Goal: Communication & Community: Answer question/provide support

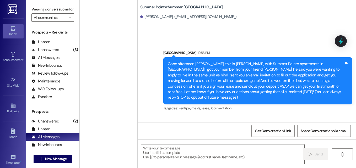
scroll to position [729, 0]
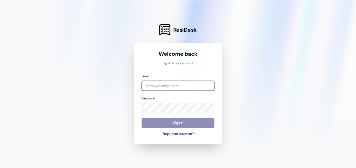
type input "[EMAIL_ADDRESS][DOMAIN_NAME]"
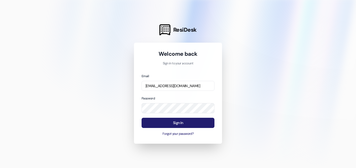
click at [157, 123] on button "Sign In" at bounding box center [178, 123] width 73 height 10
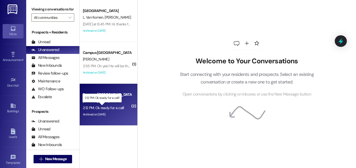
click at [107, 106] on div "2:12 PM: Ok ready for a call! 2:12 PM: Ok ready for a call!" at bounding box center [103, 108] width 41 height 5
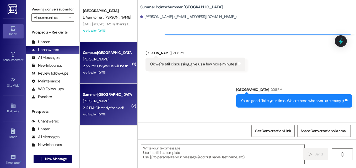
scroll to position [1480, 0]
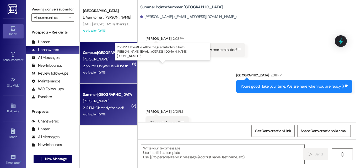
click at [111, 68] on div "2:55 PM: Oh yes! He will be the guarantor for us both. Clinton Anderson festusa…" at bounding box center [179, 66] width 193 height 5
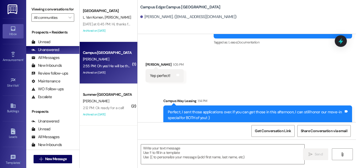
scroll to position [623, 0]
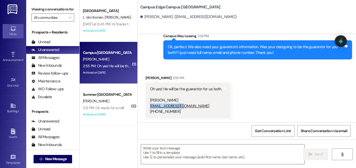
drag, startPoint x: 183, startPoint y: 107, endPoint x: 148, endPoint y: 107, distance: 34.9
click at [148, 107] on div "Oh yes! He will be the guarantor for us both. Clinton Anderson festusa@gmail.co…" at bounding box center [188, 101] width 85 height 36
copy link "festusa@gmail.com"
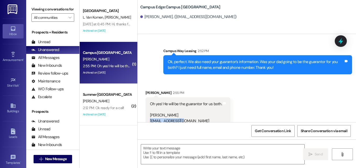
scroll to position [623, 0]
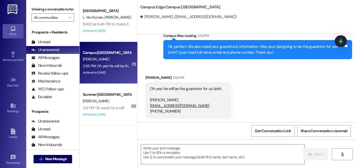
click at [236, 114] on div "Received via SMS Janaina Anderson 2:55 PM Oh yes! He will be the guarantor for …" at bounding box center [247, 92] width 219 height 59
drag, startPoint x: 178, startPoint y: 101, endPoint x: 149, endPoint y: 100, distance: 28.3
click at [150, 100] on div "Oh yes! He will be the guarantor for us both. Clinton Anderson festusa@gmail.co…" at bounding box center [186, 100] width 72 height 28
copy div "Clinton Anderson"
drag, startPoint x: 175, startPoint y: 112, endPoint x: 149, endPoint y: 112, distance: 26.2
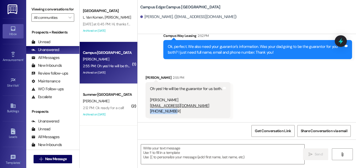
click at [150, 112] on div "Oh yes! He will be the guarantor for us both. Clinton Anderson festusa@gmail.co…" at bounding box center [186, 100] width 72 height 28
copy div "702-818-0782"
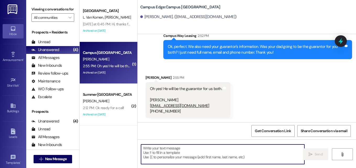
click at [175, 156] on textarea at bounding box center [222, 155] width 163 height 20
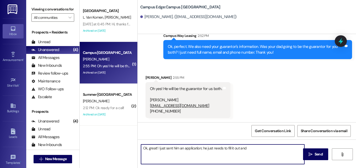
click at [248, 147] on textarea "Ok, great! I just sent him an application; he just needs to fill it out and" at bounding box center [222, 155] width 163 height 20
click at [265, 149] on textarea "Ok, great! I just sent him an application; he just needs to fill one out. I can…" at bounding box center [222, 155] width 163 height 20
click at [295, 149] on textarea "Ok, great! I just sent him an application; he just needs to fill one out. I can…" at bounding box center [222, 155] width 163 height 20
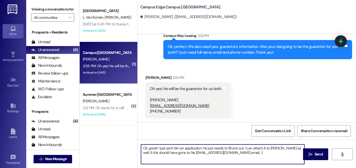
type textarea "Ok, great! I just sent him an application; he just needs to fill one out. I can…"
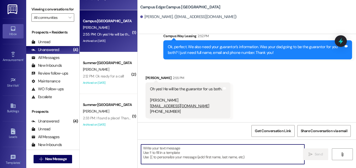
scroll to position [32, 0]
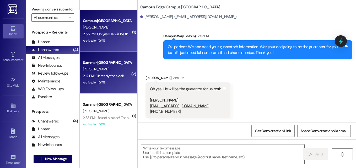
click at [108, 60] on div "Summer [GEOGRAPHIC_DATA]" at bounding box center [107, 63] width 49 height 6
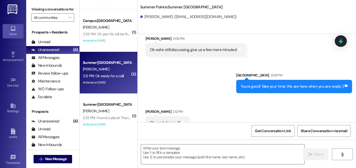
scroll to position [1481, 0]
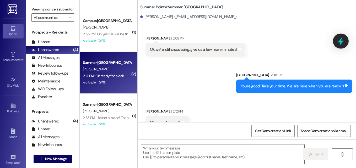
click at [337, 40] on icon at bounding box center [341, 41] width 9 height 9
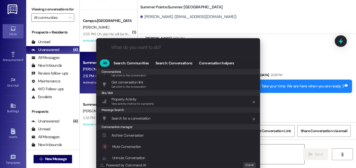
scroll to position [229, 0]
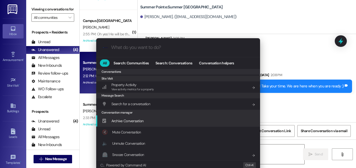
click at [129, 121] on span "Archive Conversation" at bounding box center [127, 121] width 32 height 5
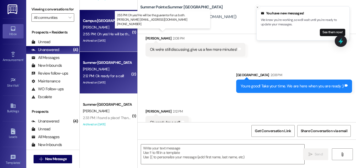
click at [101, 34] on div "2:55 PM: Oh yes! He will be the guarantor for us both. Clinton Anderson festusa…" at bounding box center [179, 34] width 193 height 5
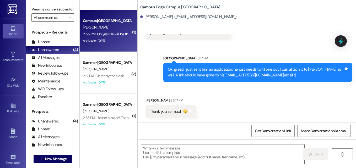
scroll to position [702, 0]
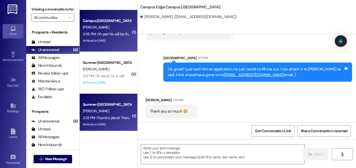
click at [100, 111] on div "[PERSON_NAME]" at bounding box center [107, 111] width 50 height 7
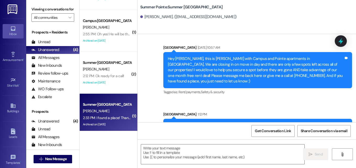
scroll to position [607, 0]
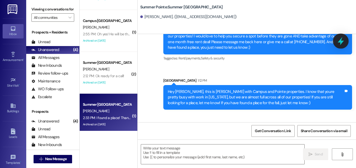
click at [340, 38] on icon at bounding box center [341, 41] width 9 height 9
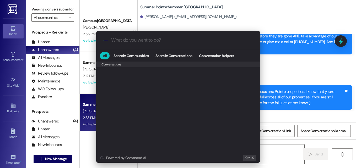
scroll to position [229, 0]
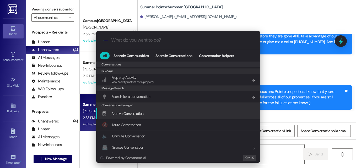
click at [125, 116] on span "Archive Conversation" at bounding box center [127, 114] width 32 height 6
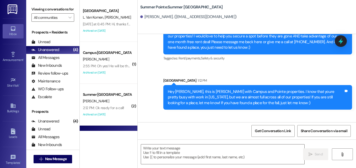
scroll to position [37, 0]
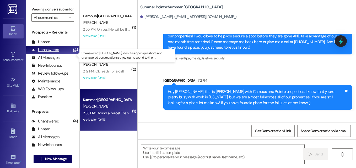
click at [54, 53] on div "Unanswered" at bounding box center [45, 50] width 28 height 6
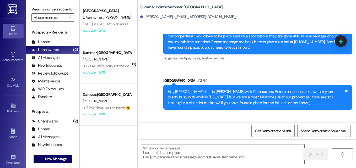
scroll to position [0, 0]
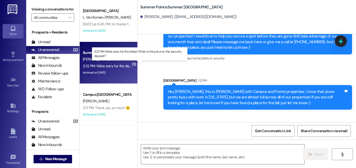
click at [101, 65] on div "3:22 PM: We're sorry for the delay! What is the price on the security deposit? …" at bounding box center [141, 66] width 116 height 5
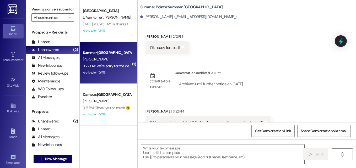
scroll to position [1517, 0]
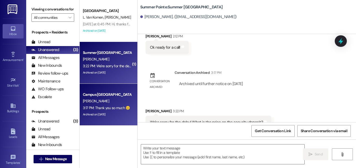
click at [121, 101] on div "[PERSON_NAME]" at bounding box center [107, 101] width 50 height 7
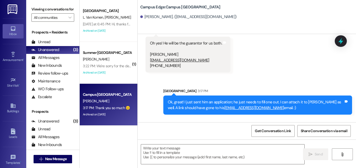
scroll to position [668, 0]
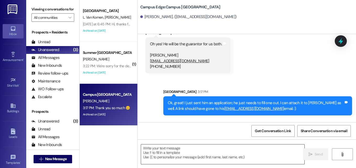
click at [188, 145] on textarea at bounding box center [222, 155] width 163 height 20
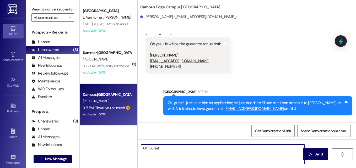
type textarea "Of course!"
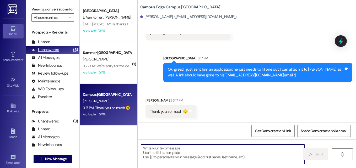
scroll to position [62, 0]
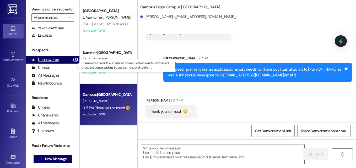
click at [46, 63] on div "Unanswered" at bounding box center [45, 60] width 28 height 6
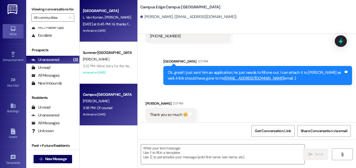
scroll to position [702, 0]
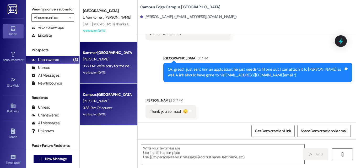
click at [112, 60] on div "[PERSON_NAME]" at bounding box center [107, 59] width 50 height 7
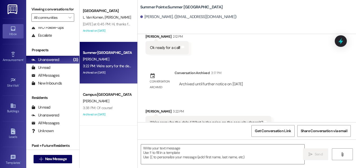
scroll to position [1517, 0]
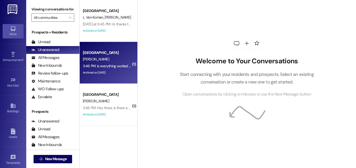
click at [120, 68] on div "3:46 PM: is everything worked out with the person that bought my contract? yall…" at bounding box center [107, 66] width 50 height 7
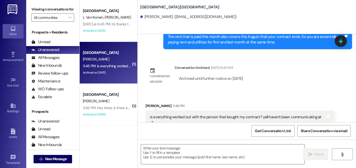
scroll to position [536, 0]
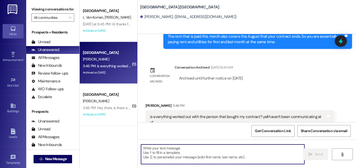
click at [197, 155] on textarea at bounding box center [222, 155] width 163 height 20
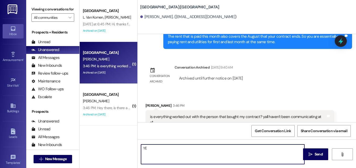
type textarea "Y"
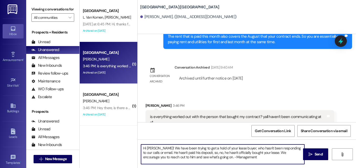
click at [154, 153] on textarea "Hi Colby! We have been trying to get a hold of your lease buyer, who hasn't bee…" at bounding box center [222, 155] width 163 height 20
click at [236, 158] on textarea "Hi Colby! We have been trying to get a hold of your lease buyer, who hasn't bee…" at bounding box center [222, 155] width 163 height 20
click at [205, 156] on textarea "Hi Colby! We have been trying to get a hold of your lease buyer, who hasn't bee…" at bounding box center [222, 155] width 163 height 20
type textarea "Hi Colby! We have been trying to get a hold of your lease buyer, who hasn't bee…"
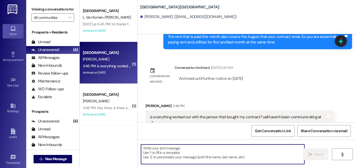
scroll to position [589, 0]
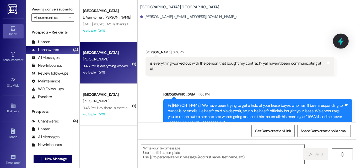
click at [340, 40] on icon at bounding box center [341, 41] width 9 height 9
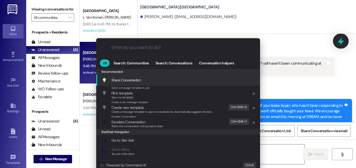
scroll to position [7, 0]
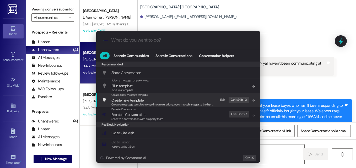
click at [52, 55] on div ".cls-1{fill:#0a055f;}.cls-2{fill:#0cc4c4;} resideskLogoBlueOrange All Search: C…" at bounding box center [178, 84] width 356 height 168
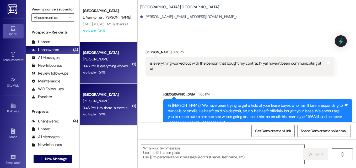
click at [105, 105] on div "3:46 PM: Hey there, is there a time I should try and move in by or can I move i…" at bounding box center [107, 108] width 50 height 7
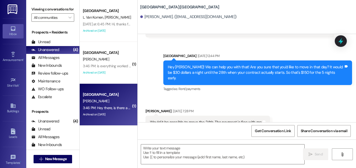
scroll to position [725, 0]
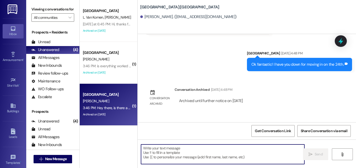
click at [188, 147] on textarea at bounding box center [222, 155] width 163 height 20
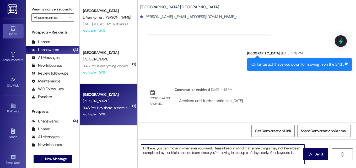
paste textarea "905621"
click at [154, 159] on textarea "Hi there, you can move in whenever you want. Please keep in mind that some thin…" at bounding box center [222, 155] width 163 height 20
click at [239, 157] on textarea "Hi there, you can move in whenever you want. Please keep in mind that some thin…" at bounding box center [222, 155] width 163 height 20
type textarea "Hi there, you can move in whenever you want. Please keep in mind that some thin…"
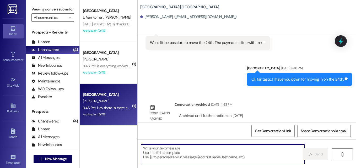
scroll to position [772, 0]
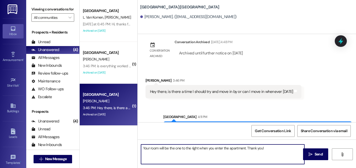
type textarea "Your room will be the one to the right when you enter the apartment. Thank you!"
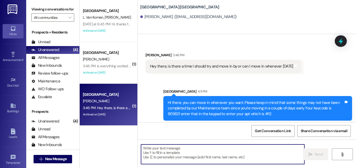
scroll to position [798, 0]
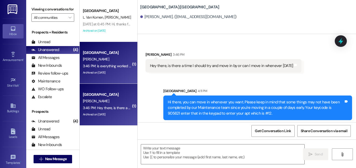
click at [111, 57] on div "[PERSON_NAME]" at bounding box center [107, 59] width 50 height 7
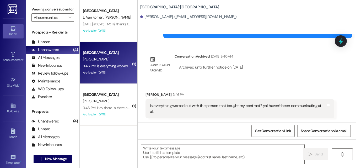
scroll to position [597, 0]
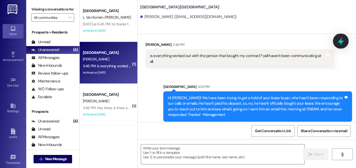
click at [344, 36] on div at bounding box center [341, 41] width 16 height 15
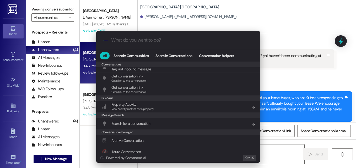
scroll to position [229, 0]
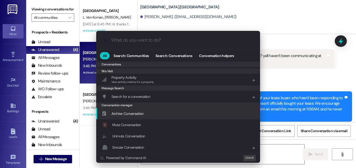
click at [136, 117] on div "Archive Conversation Add shortcut" at bounding box center [178, 113] width 164 height 11
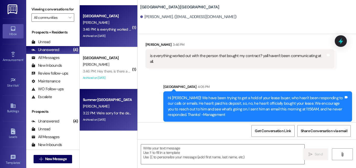
scroll to position [0, 0]
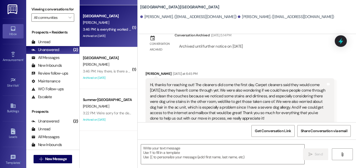
scroll to position [72, 0]
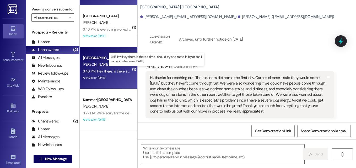
click at [109, 70] on div "3:46 PM: Hey there, is there a time I should try and move in by or can I move i…" at bounding box center [155, 71] width 145 height 5
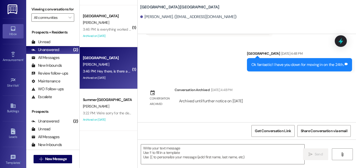
scroll to position [809, 0]
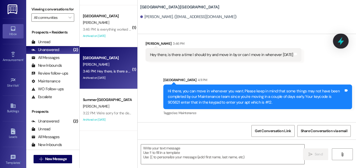
click at [342, 38] on icon at bounding box center [341, 41] width 9 height 9
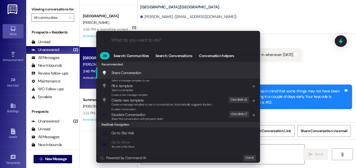
scroll to position [229, 0]
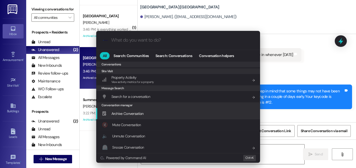
click at [137, 116] on span "Archive Conversation" at bounding box center [127, 113] width 32 height 5
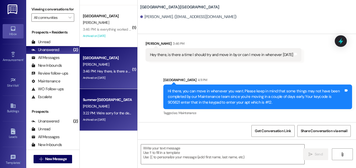
click at [108, 106] on div "[PERSON_NAME]" at bounding box center [107, 106] width 50 height 7
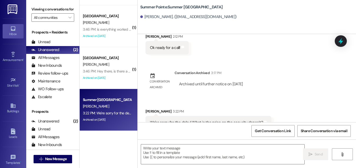
scroll to position [1517, 0]
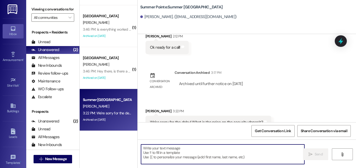
click at [189, 147] on textarea at bounding box center [222, 155] width 163 height 20
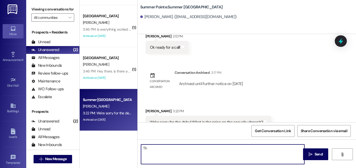
type textarea "T"
type textarea "H"
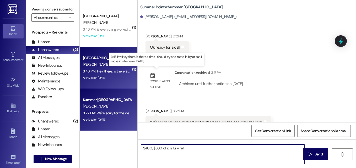
type textarea "$400, $300 of it is fully ref"
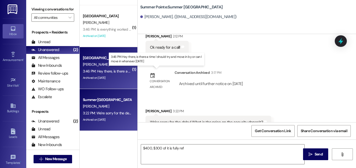
click at [111, 71] on div "3:46 PM: Hey there, is there a time I should try and move in by or can I move i…" at bounding box center [155, 71] width 145 height 5
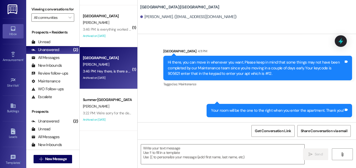
scroll to position [809, 0]
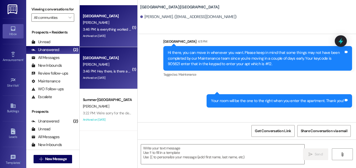
click at [92, 32] on div "3:46 PM: is everything worked out with the person that bought my contract? yall…" at bounding box center [107, 29] width 50 height 7
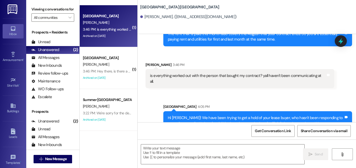
scroll to position [597, 0]
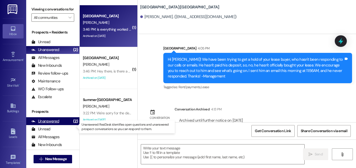
click at [47, 124] on div "Unanswered" at bounding box center [45, 122] width 28 height 6
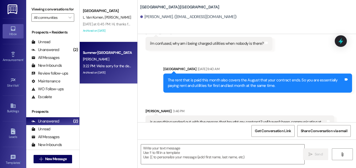
scroll to position [497, 0]
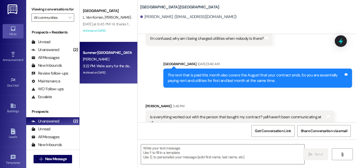
click at [99, 62] on div "[PERSON_NAME]" at bounding box center [107, 59] width 50 height 7
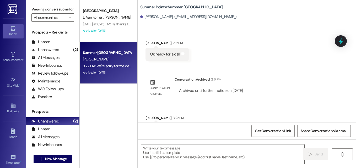
scroll to position [1517, 0]
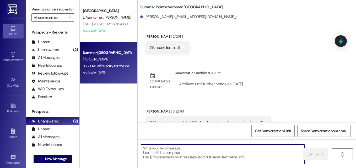
click at [184, 159] on textarea at bounding box center [222, 155] width 163 height 20
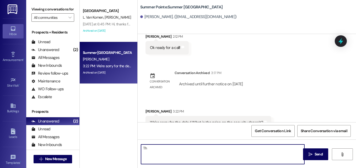
type textarea "T"
drag, startPoint x: 157, startPoint y: 149, endPoint x: 198, endPoint y: 150, distance: 40.9
click at [198, 150] on textarea "It's $400 with the administrative fee, $300 is refundable at the end of your le…" at bounding box center [222, 155] width 163 height 20
type textarea "It's $400 and $300 is refundable at the end of your lease."
click at [250, 148] on textarea "It's $400 and $300 is refundable at the end of your lease." at bounding box center [222, 155] width 163 height 20
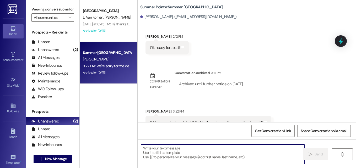
scroll to position [1554, 0]
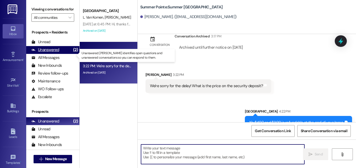
click at [53, 53] on div "Unanswered" at bounding box center [45, 50] width 28 height 6
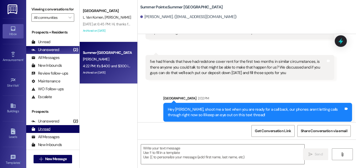
scroll to position [1517, 0]
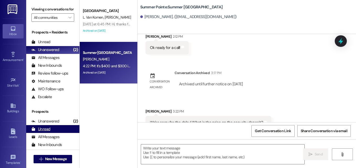
click at [51, 133] on div "Unread (0)" at bounding box center [52, 129] width 53 height 8
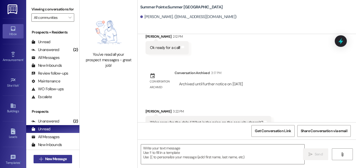
click at [54, 162] on span "New Message" at bounding box center [56, 160] width 22 height 6
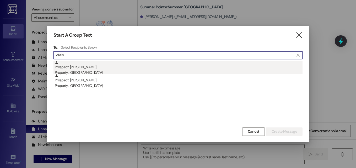
type input "villalo"
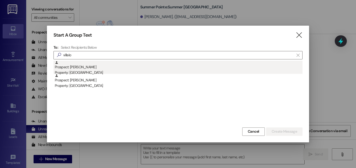
click at [89, 70] on div "Prospect: Gabriel Villalobos Property: East Pointe" at bounding box center [179, 68] width 248 height 15
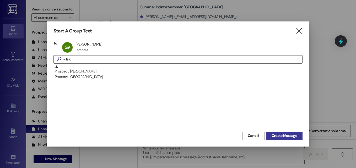
click at [277, 132] on button "Create Message" at bounding box center [284, 136] width 36 height 8
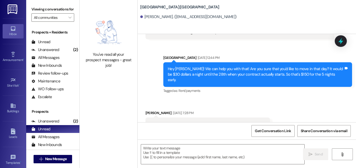
scroll to position [628, 0]
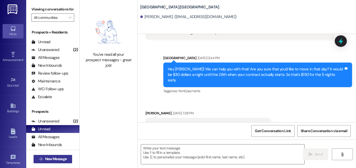
click at [52, 162] on button " New Message" at bounding box center [53, 159] width 39 height 8
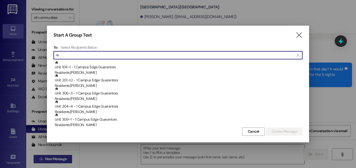
type input "r"
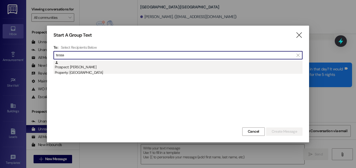
type input "tessa"
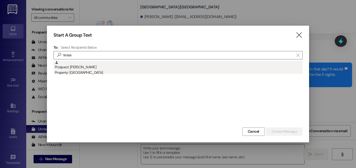
click at [78, 74] on div "Property: Campus Way" at bounding box center [179, 73] width 248 height 6
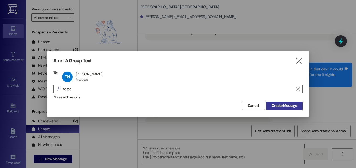
click at [281, 104] on span "Create Message" at bounding box center [284, 106] width 25 height 6
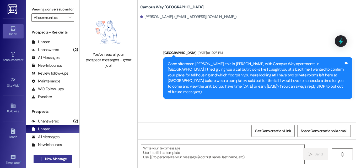
click at [64, 158] on span "New Message" at bounding box center [56, 160] width 22 height 6
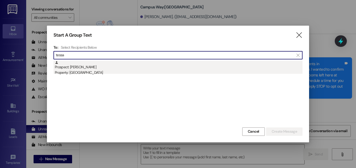
type input "tessa"
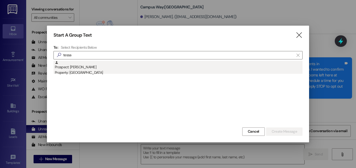
click at [87, 73] on div "Property: Campus Way" at bounding box center [179, 73] width 248 height 6
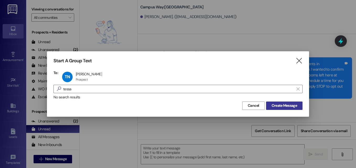
click at [283, 109] on button "Create Message" at bounding box center [284, 106] width 36 height 8
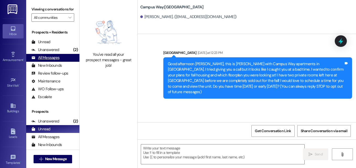
scroll to position [56, 0]
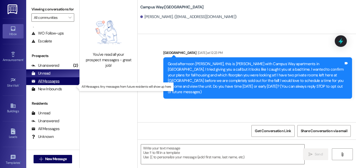
click at [54, 84] on div "All Messages" at bounding box center [45, 82] width 28 height 6
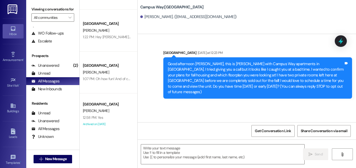
scroll to position [208, 0]
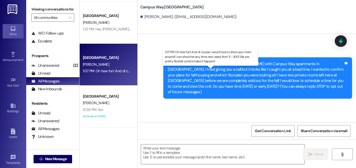
click at [107, 72] on div "1:07 PM: Oh how fun! And of course, I would love to show your mom around! I can…" at bounding box center [213, 71] width 260 height 5
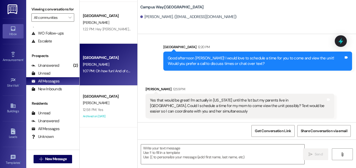
scroll to position [169, 0]
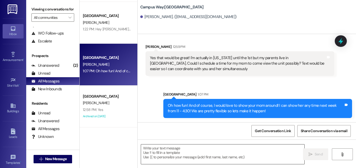
click at [193, 147] on textarea at bounding box center [222, 155] width 163 height 20
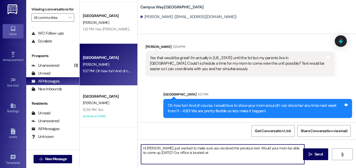
paste textarea "905621"
type textarea "Hi [PERSON_NAME], just wanted to make sure you received the previous text. Woul…"
click at [314, 158] on button " Send" at bounding box center [315, 155] width 25 height 12
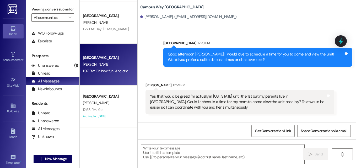
scroll to position [127, 0]
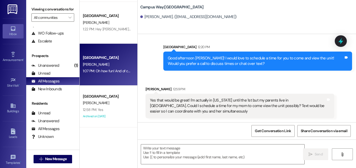
click at [328, 82] on div "Received via SMS Tessa Nokes 12:59 PM Yes that would be great! I'm actually in …" at bounding box center [247, 99] width 219 height 48
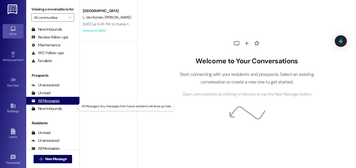
scroll to position [46, 0]
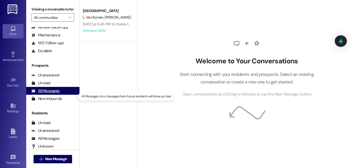
click at [50, 94] on div "All Messages" at bounding box center [45, 91] width 28 height 6
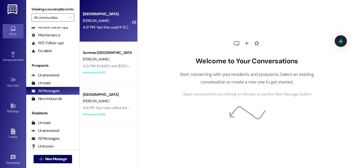
click at [109, 34] on div "Campus Way Prospect [PERSON_NAME] 4:37 PM: Yes! She could 11-12 [DATE] or [DATE…" at bounding box center [109, 21] width 58 height 42
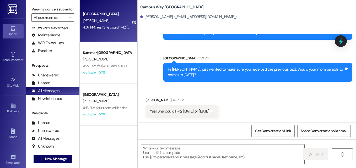
scroll to position [248, 0]
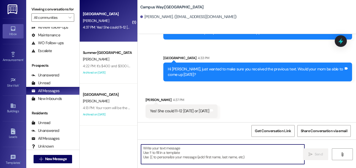
click at [201, 159] on textarea at bounding box center [222, 155] width 163 height 20
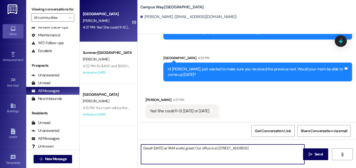
drag, startPoint x: 266, startPoint y: 148, endPoint x: 220, endPoint y: 149, distance: 46.2
click at [220, 149] on textarea "Great! [DATE] at 11AM works great! Our office is at [STREET_ADDRESS]" at bounding box center [222, 155] width 163 height 20
paste textarea ". 100 E. Provo,"
click at [191, 148] on textarea "Great! [DATE] at 11AM works great! Our office is at [STREET_ADDRESS]" at bounding box center [222, 155] width 163 height 20
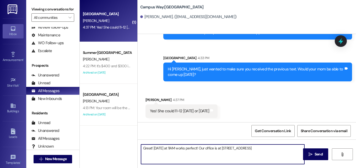
click at [282, 151] on textarea "Great! [DATE] at 11AM works perfect! Our office is at [STREET_ADDRESS]" at bounding box center [222, 155] width 163 height 20
type textarea "Great! [DATE] at 11AM works perfect! Our office is at [STREET_ADDRESS] :)"
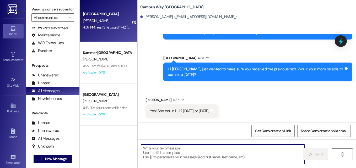
scroll to position [248, 0]
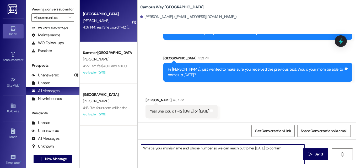
type textarea "What is your mom's name and phone number so we can reach out to her [DATE] to c…"
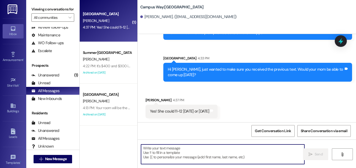
scroll to position [321, 0]
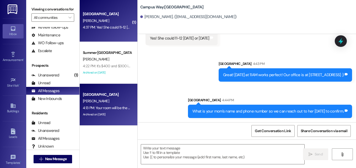
click at [102, 97] on div "[GEOGRAPHIC_DATA]" at bounding box center [107, 95] width 49 height 6
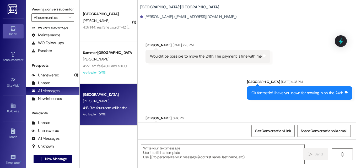
scroll to position [809, 0]
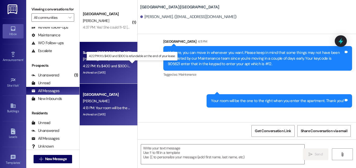
click at [109, 68] on div "4:22 PM: It's $400 and $300 is refundable at the end of your lease. 4:22 PM: It…" at bounding box center [134, 66] width 102 height 5
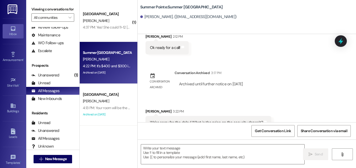
scroll to position [1562, 0]
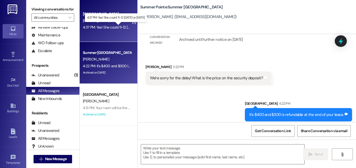
click at [101, 28] on div "4:37 PM: Yes! She could 11-12 [DATE] or [DATE] 4:37 PM: Yes! She could 11-12 [D…" at bounding box center [117, 27] width 68 height 5
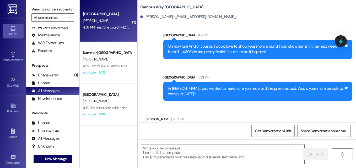
scroll to position [313, 0]
